Goal: Task Accomplishment & Management: Manage account settings

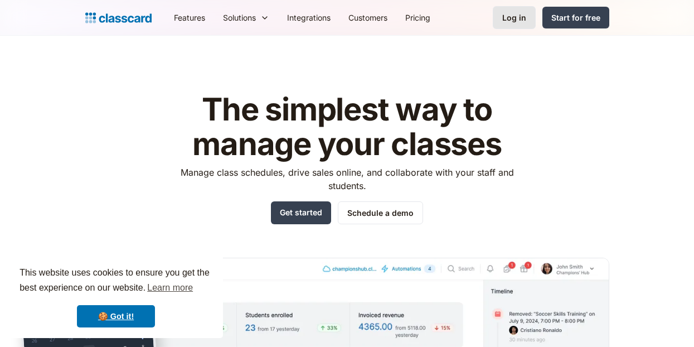
click at [527, 17] on link "Log in" at bounding box center [514, 17] width 43 height 23
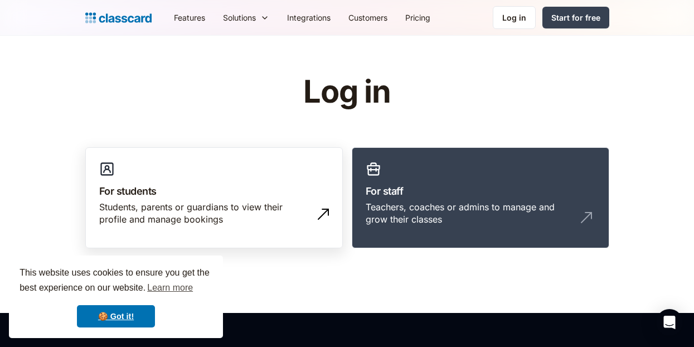
click at [240, 194] on h3 "For students" at bounding box center [214, 190] width 230 height 15
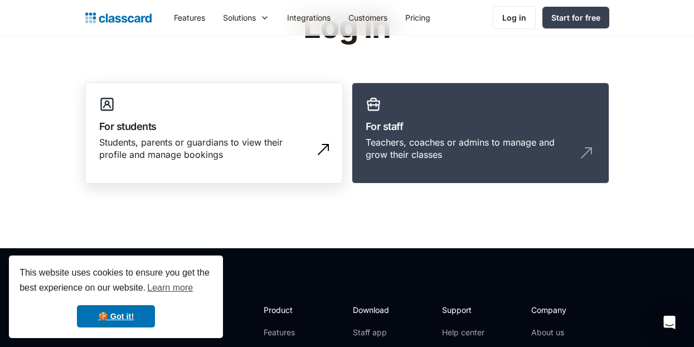
scroll to position [66, 0]
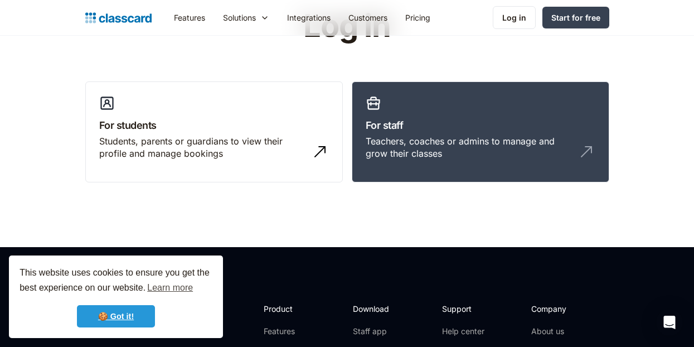
click at [119, 315] on link "🍪 Got it!" at bounding box center [116, 316] width 78 height 22
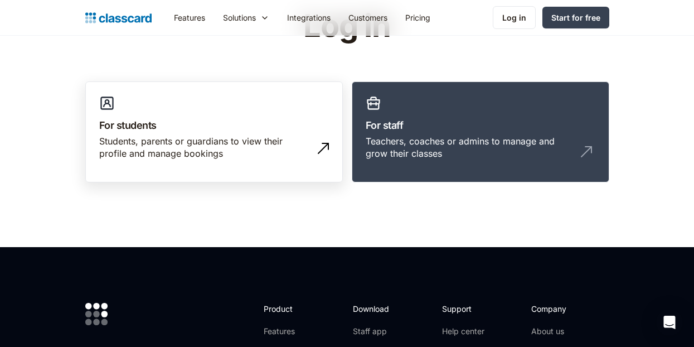
click at [191, 144] on div "Students, parents or guardians to view their profile and manage bookings" at bounding box center [202, 147] width 207 height 25
